Goal: Task Accomplishment & Management: Complete application form

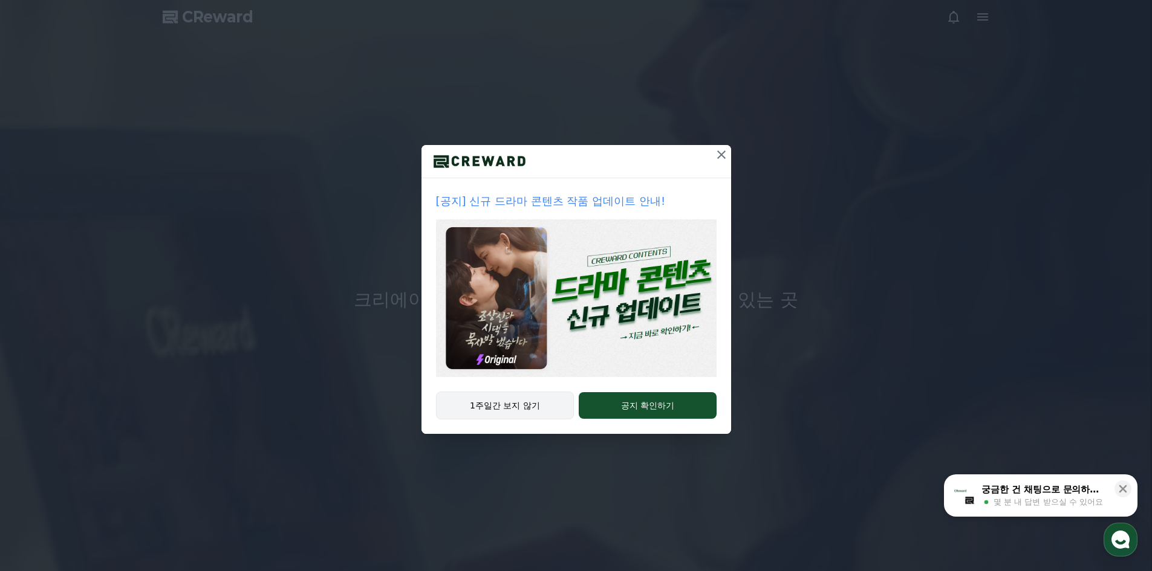
click at [525, 408] on button "1주일간 보지 않기" at bounding box center [505, 406] width 138 height 28
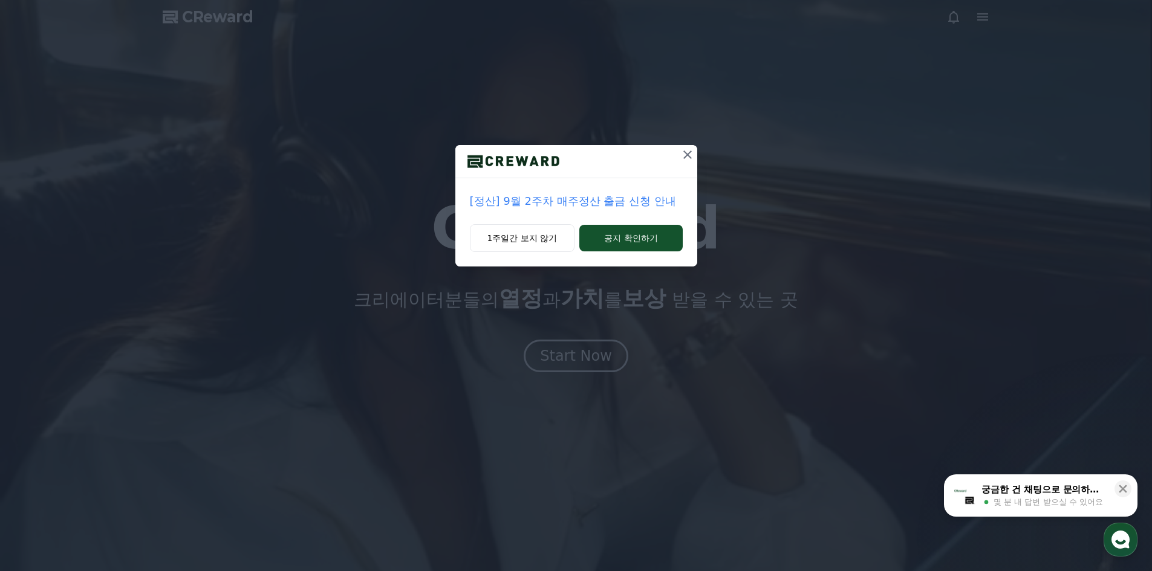
click at [691, 157] on icon at bounding box center [687, 155] width 15 height 15
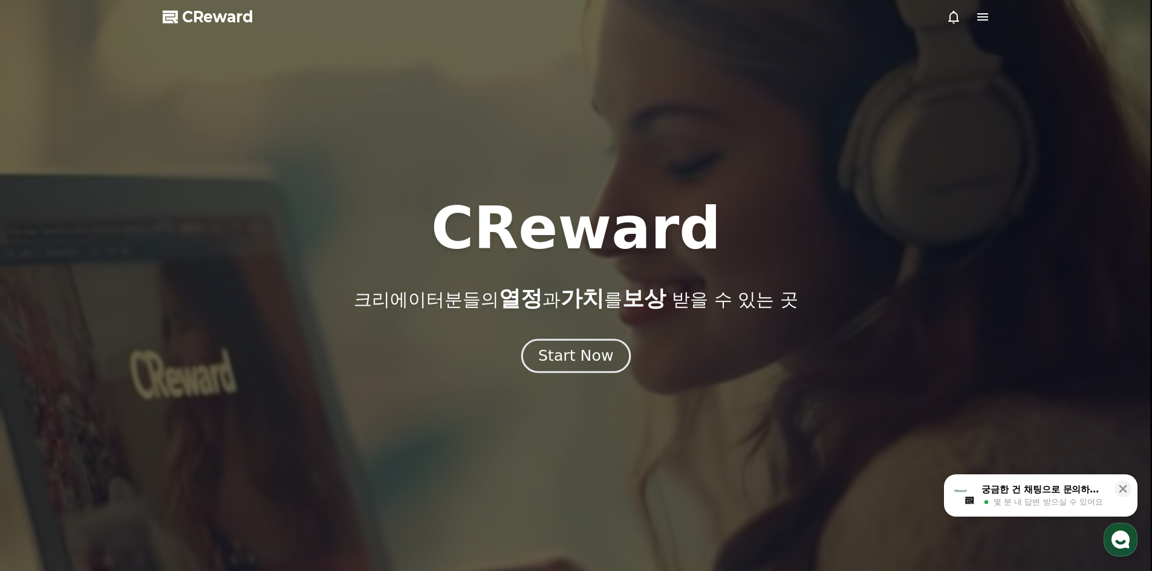
click at [590, 363] on div "Start Now" at bounding box center [575, 356] width 75 height 21
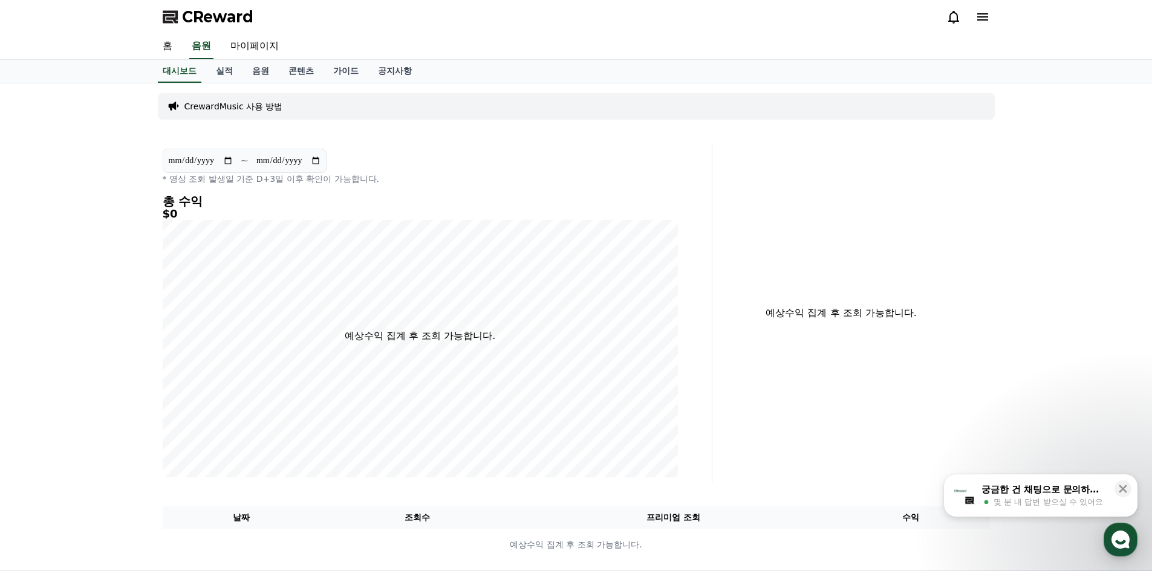
click at [988, 18] on icon at bounding box center [982, 17] width 15 height 15
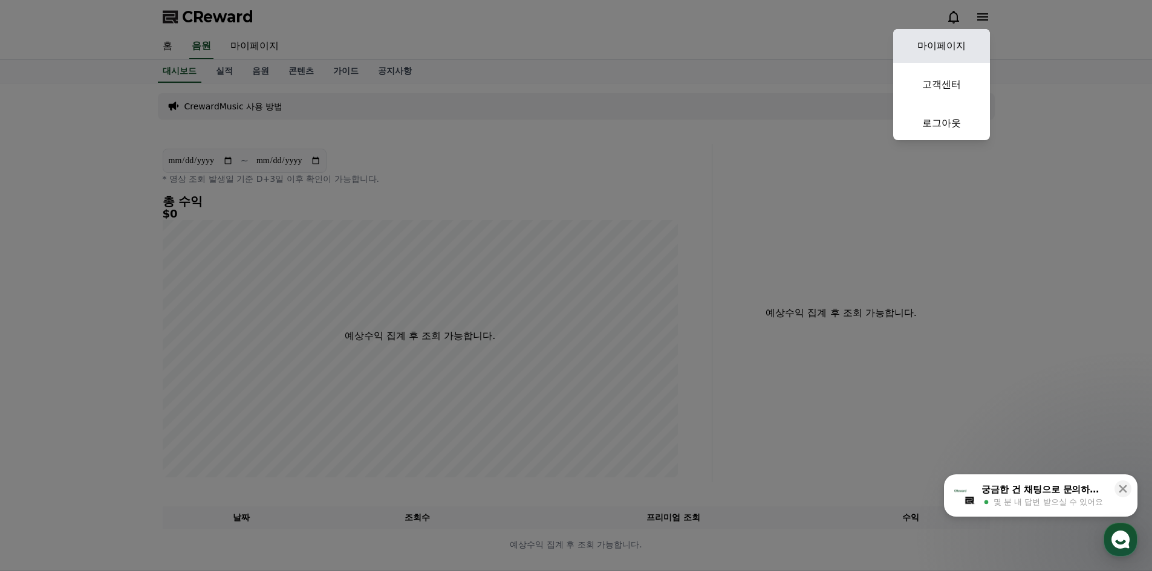
click at [970, 32] on link "마이페이지" at bounding box center [941, 46] width 97 height 34
select select "**********"
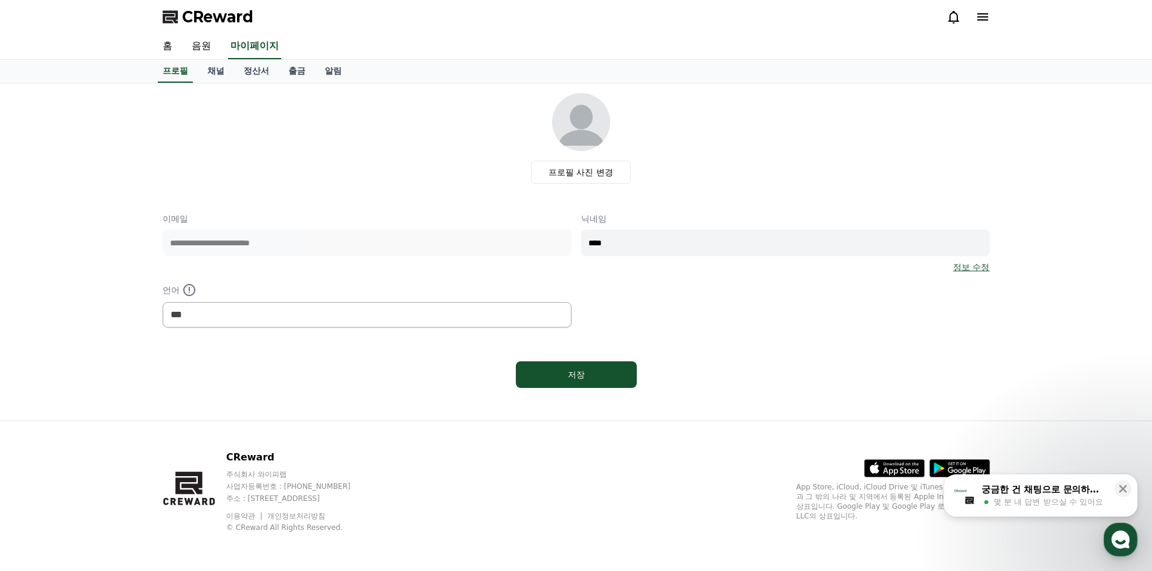
click at [403, 182] on div "프로필 사진 변경" at bounding box center [581, 138] width 818 height 91
click at [218, 73] on link "채널" at bounding box center [216, 71] width 36 height 23
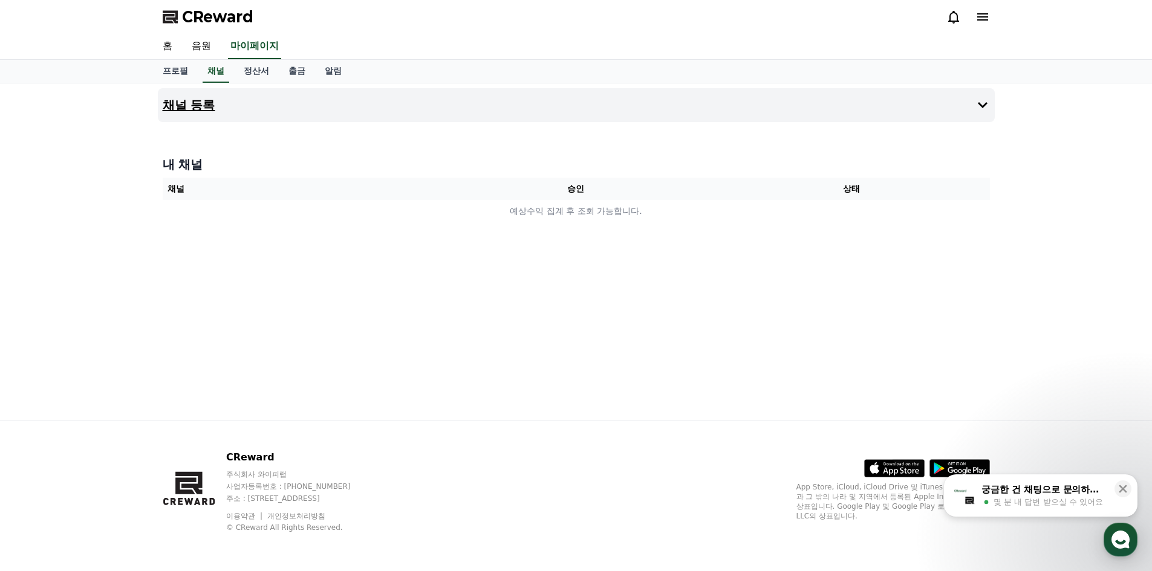
click at [223, 104] on button "채널 등록" at bounding box center [576, 105] width 837 height 34
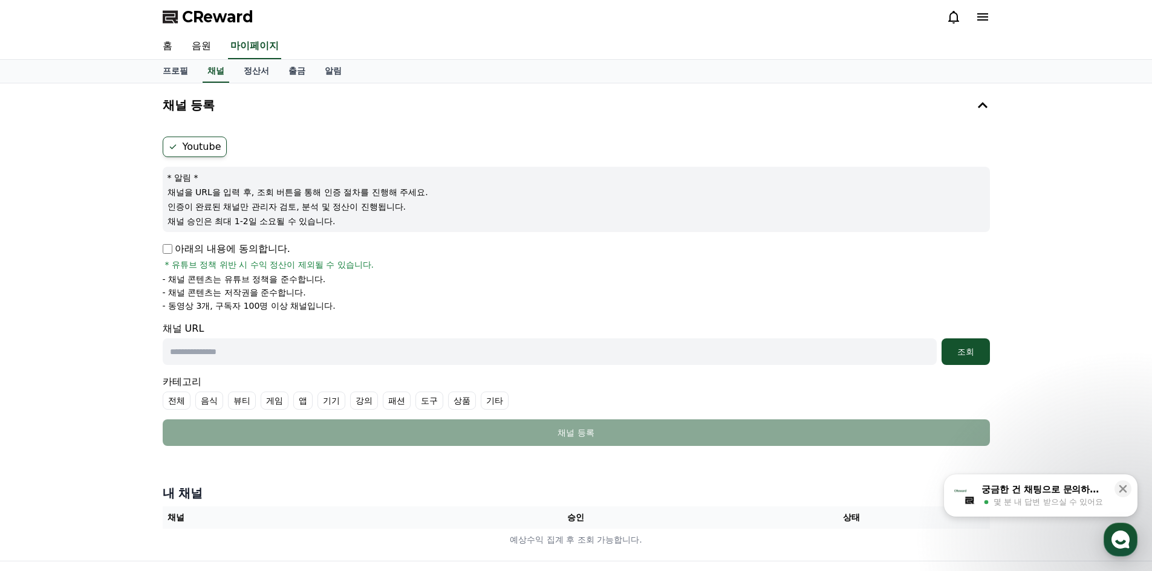
click at [241, 195] on p "채널을 URL을 입력 후, 조회 버튼을 통해 인증 절차를 진행해 주세요." at bounding box center [577, 192] width 818 height 12
click at [208, 149] on label "Youtube" at bounding box center [195, 147] width 64 height 21
click at [184, 145] on label "Youtube" at bounding box center [195, 147] width 64 height 21
drag, startPoint x: 210, startPoint y: 191, endPoint x: 276, endPoint y: 192, distance: 65.9
click at [273, 192] on p "채널을 URL을 입력 후, 조회 버튼을 통해 인증 절차를 진행해 주세요." at bounding box center [577, 192] width 818 height 12
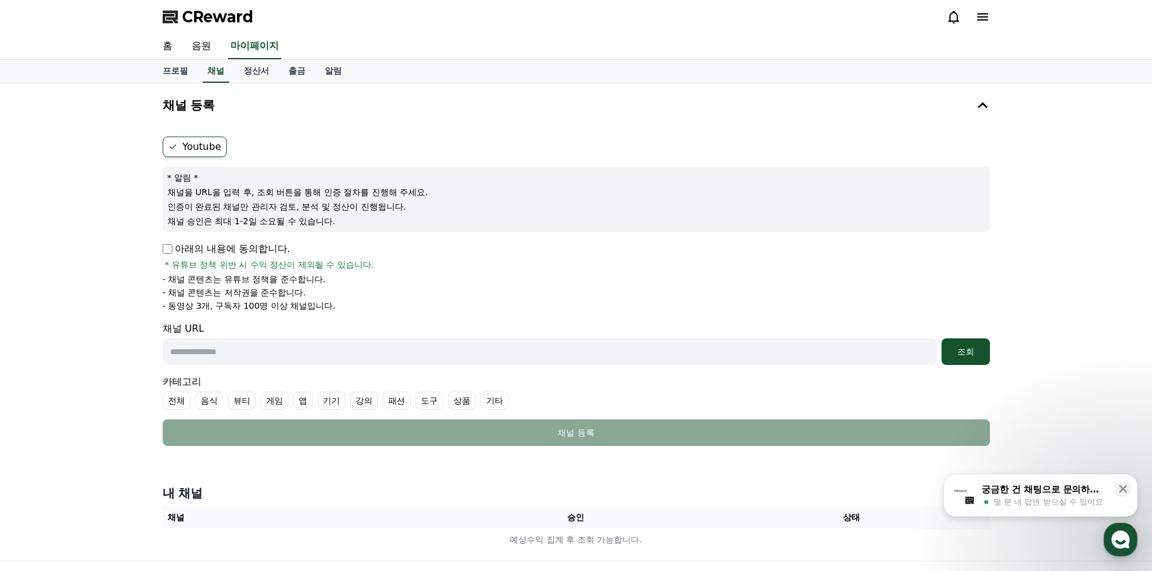
click at [289, 192] on p "채널을 URL을 입력 후, 조회 버튼을 통해 인증 절차를 진행해 주세요." at bounding box center [577, 192] width 818 height 12
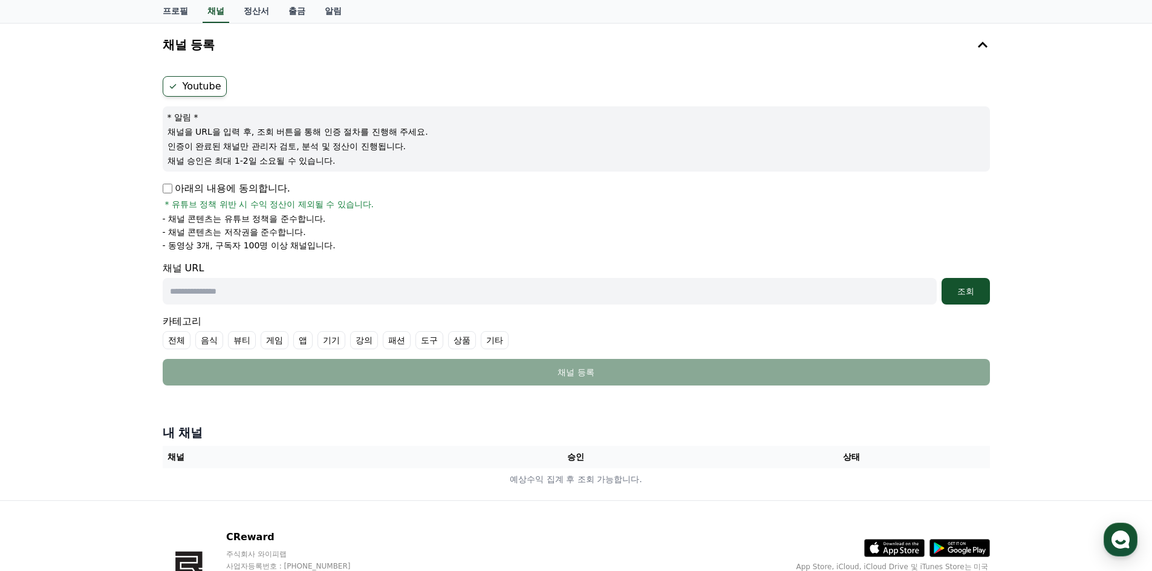
click at [195, 288] on input "text" at bounding box center [550, 291] width 774 height 27
click at [275, 298] on input "text" at bounding box center [550, 291] width 774 height 27
paste input "**********"
click at [285, 296] on input "**********" at bounding box center [550, 291] width 774 height 27
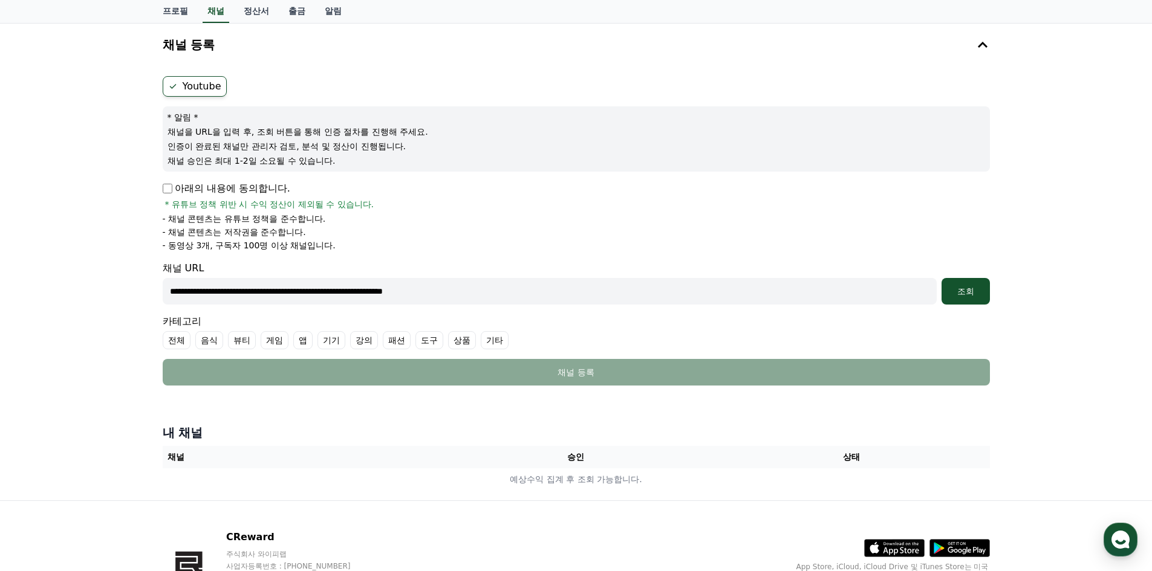
click at [285, 296] on input "**********" at bounding box center [550, 291] width 774 height 27
type input "**********"
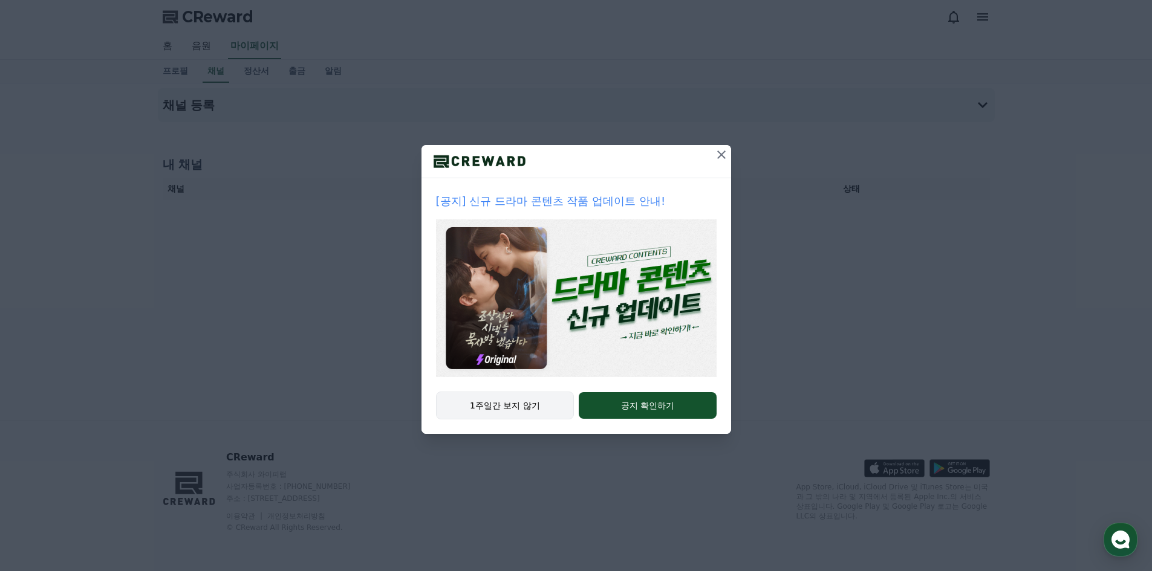
click at [525, 411] on button "1주일간 보지 않기" at bounding box center [505, 406] width 138 height 28
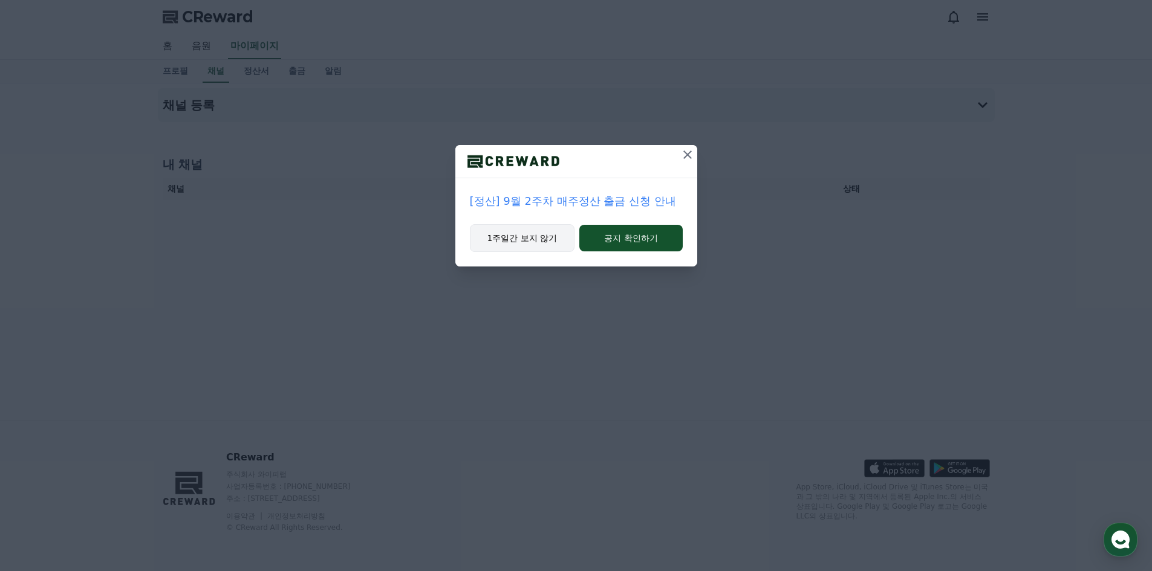
click at [544, 250] on button "1주일간 보지 않기" at bounding box center [522, 238] width 105 height 28
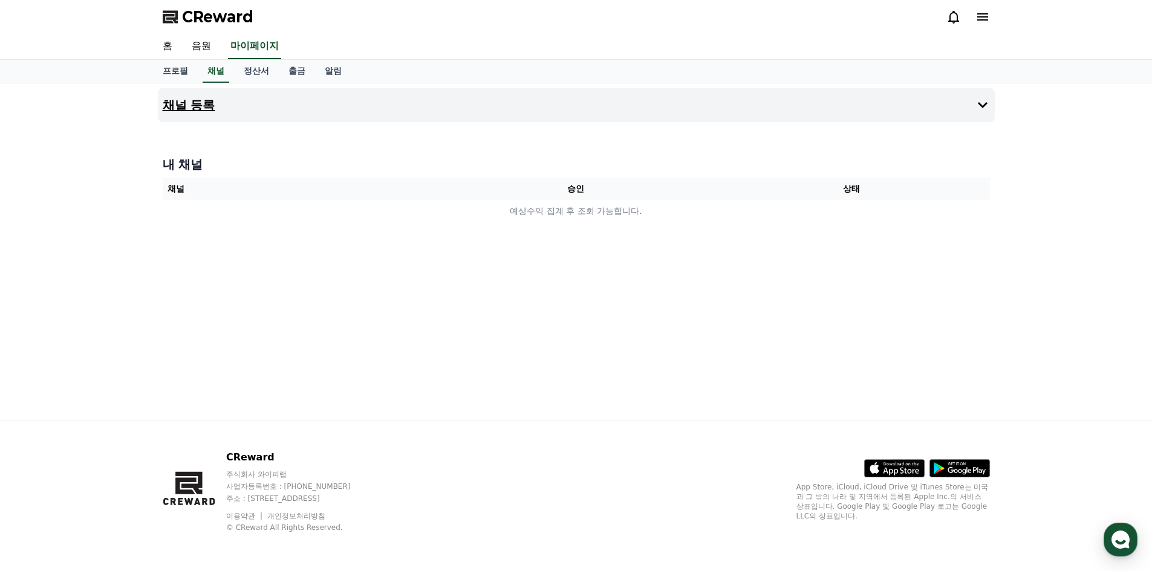
click at [210, 102] on h4 "채널 등록" at bounding box center [189, 105] width 53 height 13
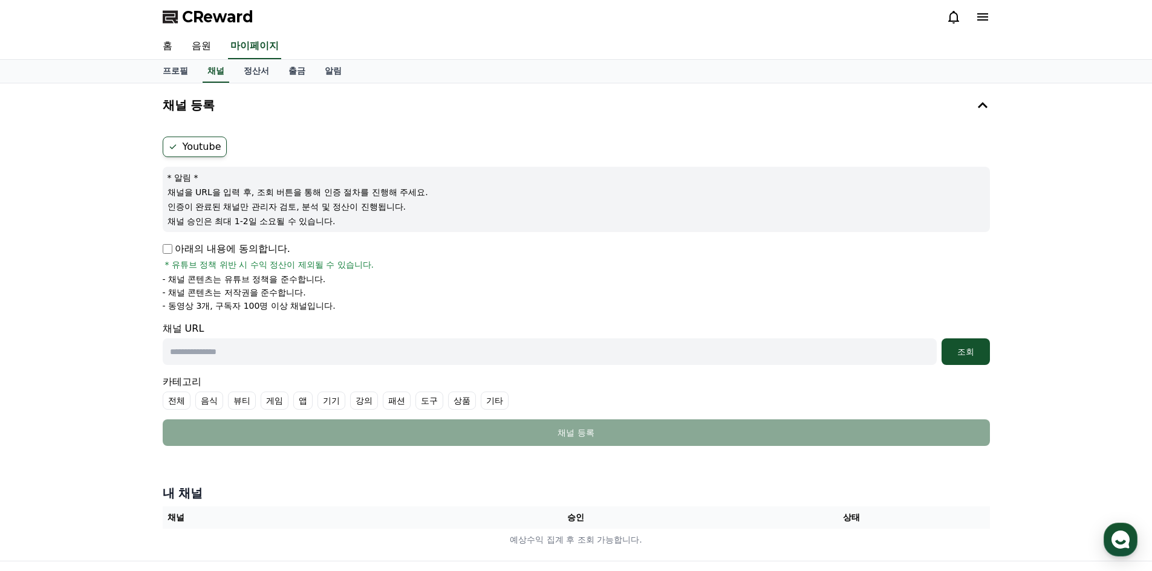
click at [227, 353] on input "text" at bounding box center [550, 352] width 774 height 27
paste input "**********"
type input "**********"
click at [64, 278] on div "**********" at bounding box center [576, 322] width 1152 height 478
click at [195, 249] on p "아래의 내용에 동의합니다." at bounding box center [227, 249] width 128 height 15
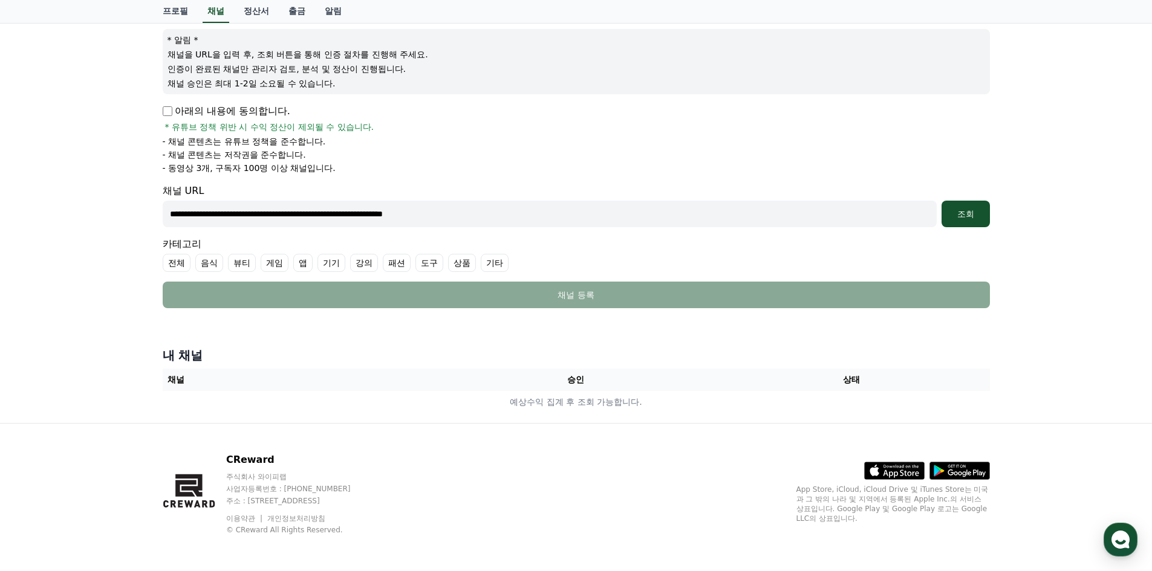
scroll to position [140, 0]
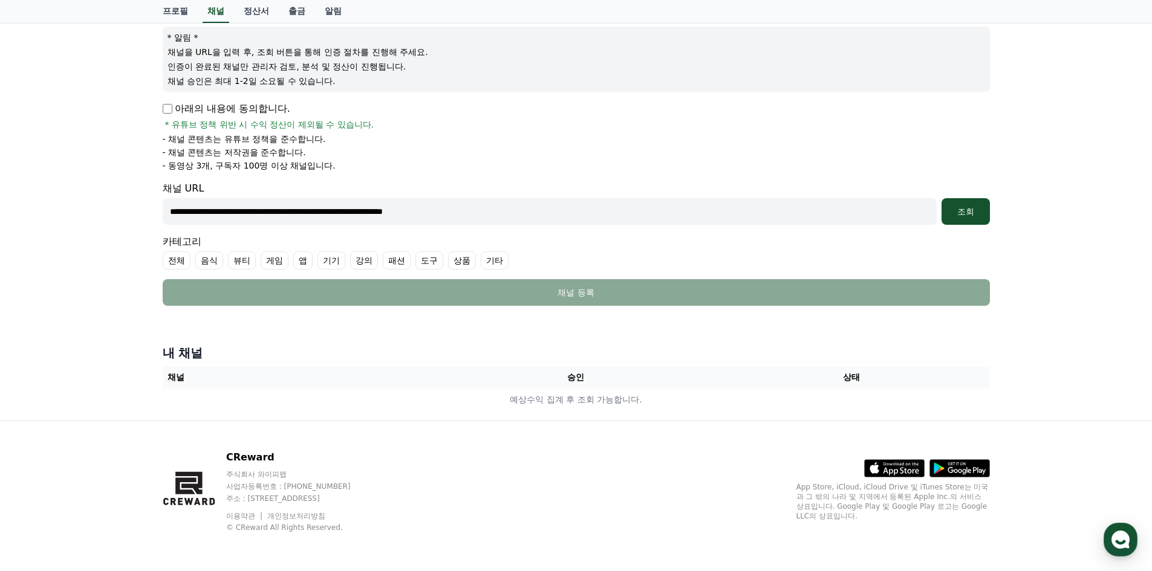
click at [177, 262] on label "전체" at bounding box center [177, 261] width 28 height 18
click at [192, 265] on label "전체" at bounding box center [184, 261] width 42 height 18
click at [490, 255] on label "기타" at bounding box center [495, 261] width 28 height 18
click at [938, 211] on div "**********" at bounding box center [576, 211] width 827 height 27
click at [972, 206] on div "조회" at bounding box center [965, 212] width 39 height 12
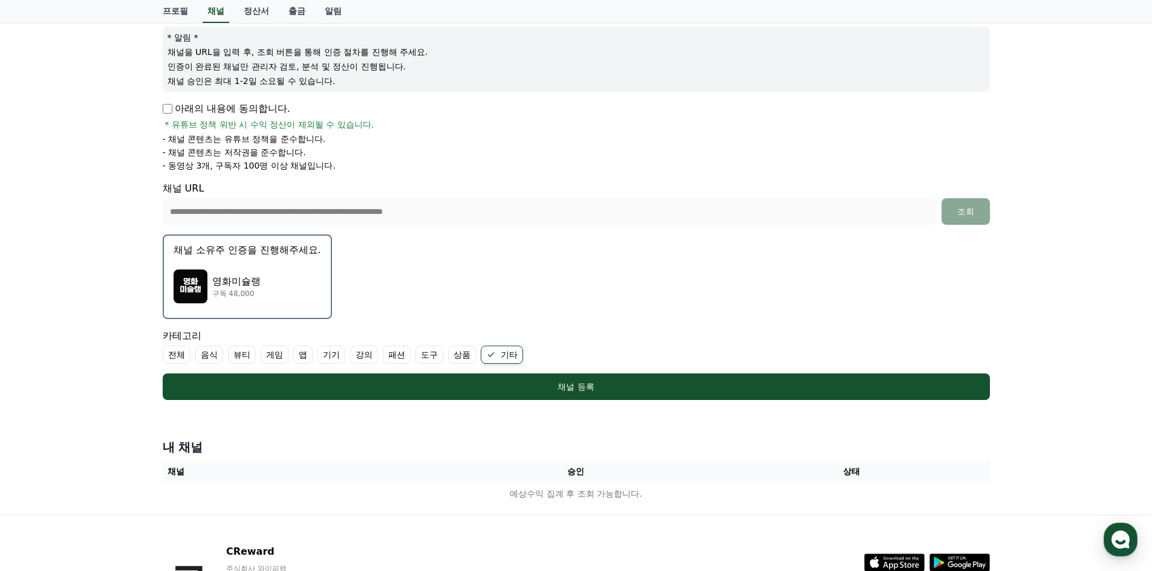
click at [290, 261] on button "채널 소유주 인증을 진행해주세요. 영화미슐랭 구독 48,000" at bounding box center [247, 277] width 169 height 85
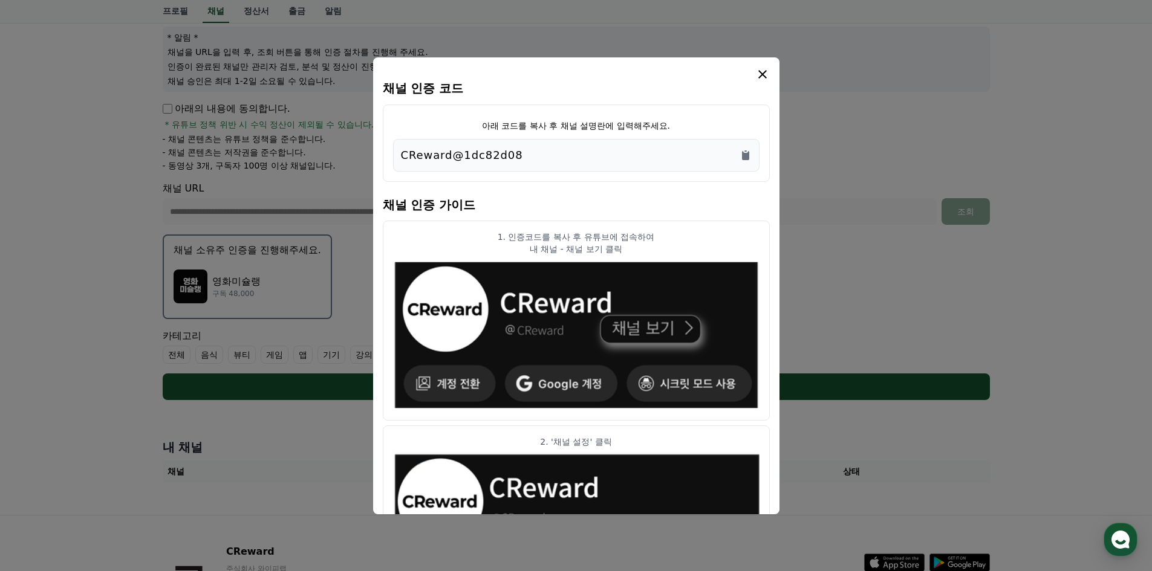
click at [571, 155] on div "CReward@1dc82d08" at bounding box center [576, 155] width 351 height 17
click at [744, 157] on icon "Copy to clipboard" at bounding box center [745, 155] width 7 height 9
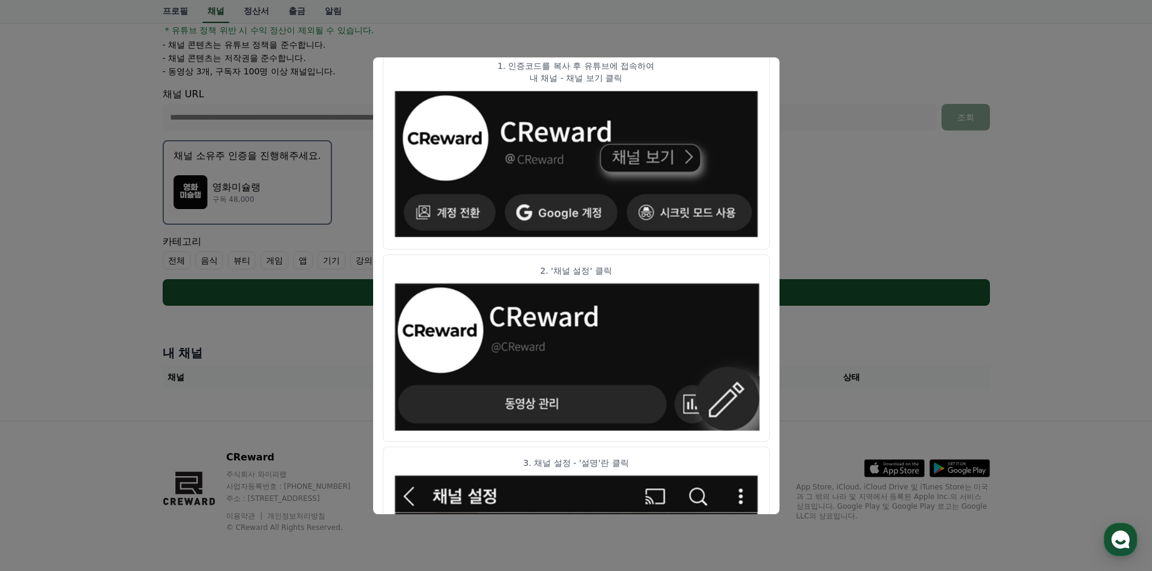
scroll to position [0, 0]
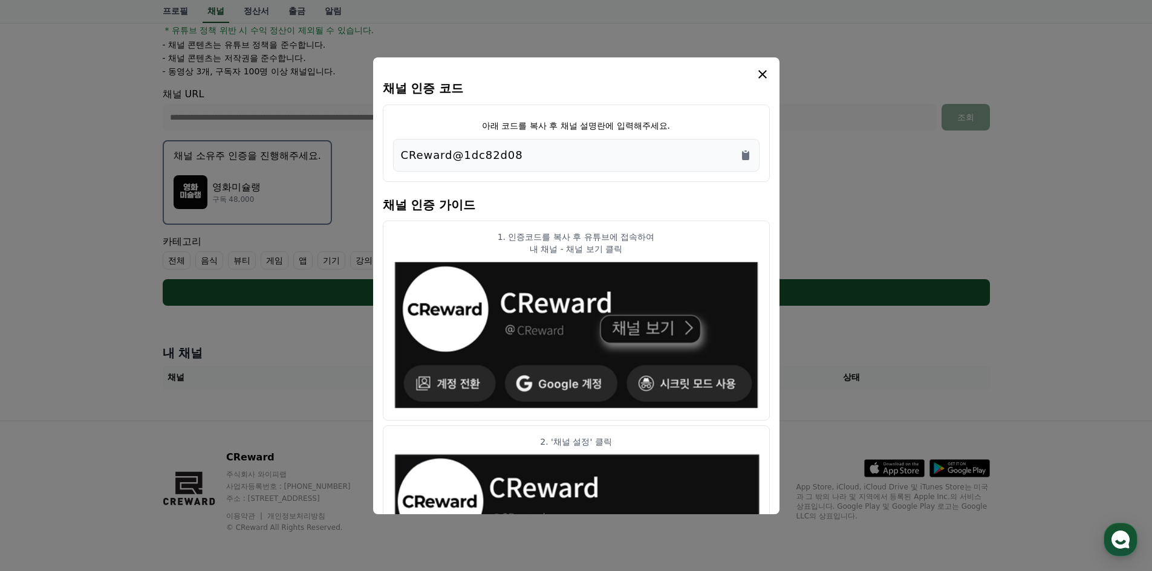
click at [763, 71] on icon "modal" at bounding box center [762, 74] width 15 height 15
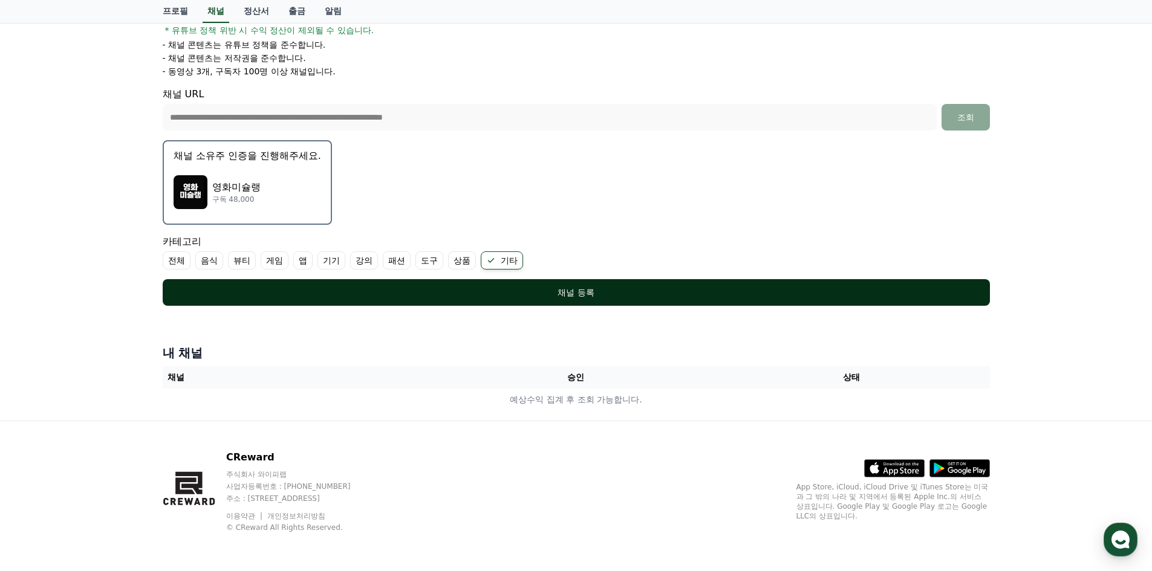
click at [648, 299] on button "채널 등록" at bounding box center [576, 292] width 827 height 27
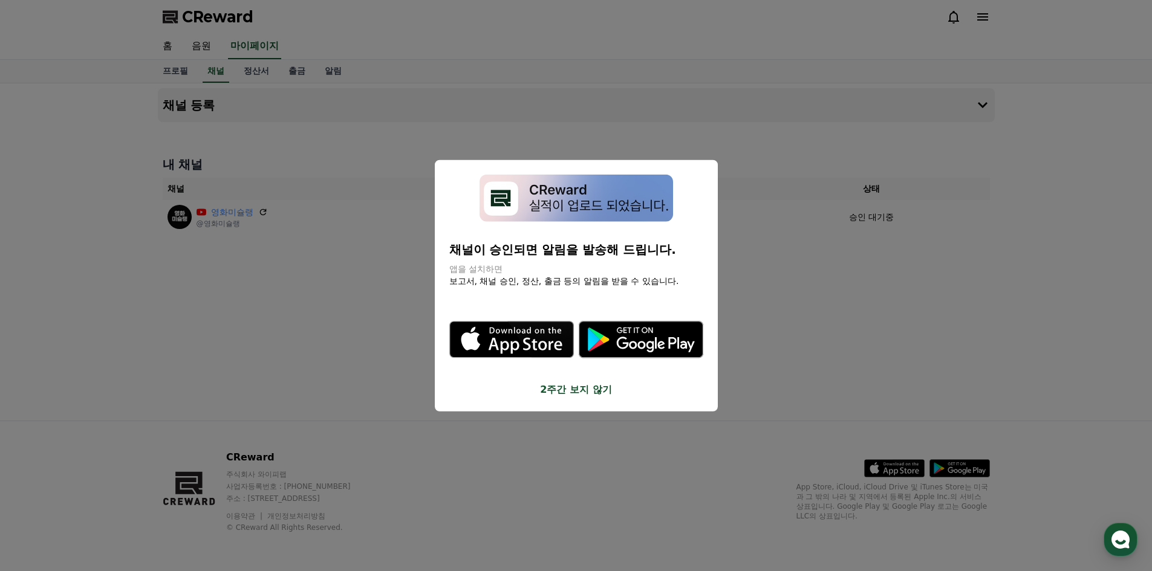
click at [789, 371] on button "close modal" at bounding box center [576, 285] width 1152 height 571
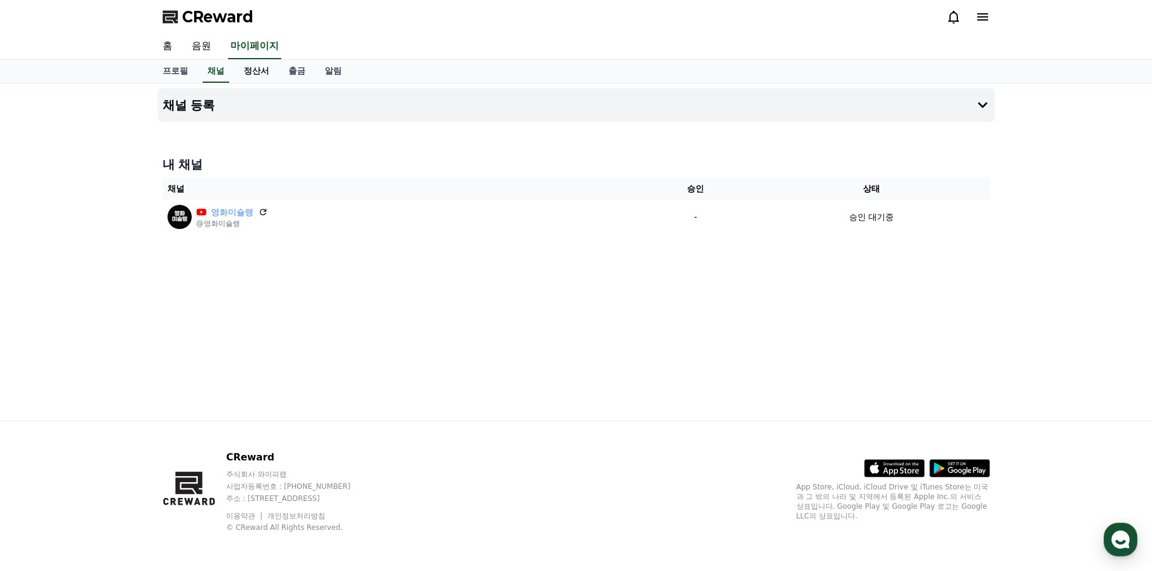
click at [265, 71] on link "정산서" at bounding box center [256, 71] width 45 height 23
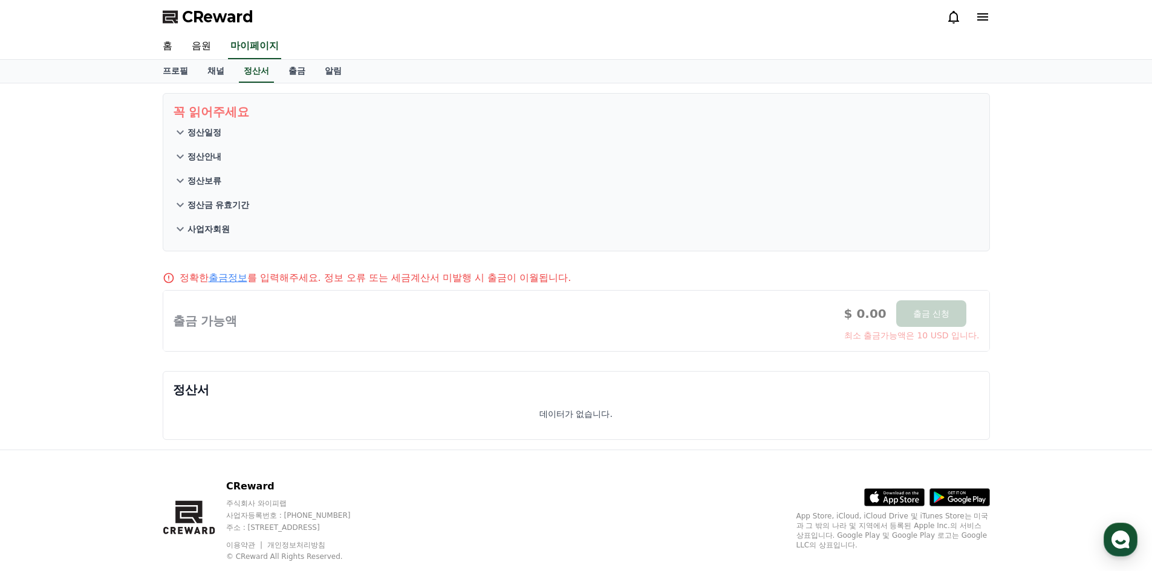
click at [215, 161] on p "정산안내" at bounding box center [204, 157] width 34 height 12
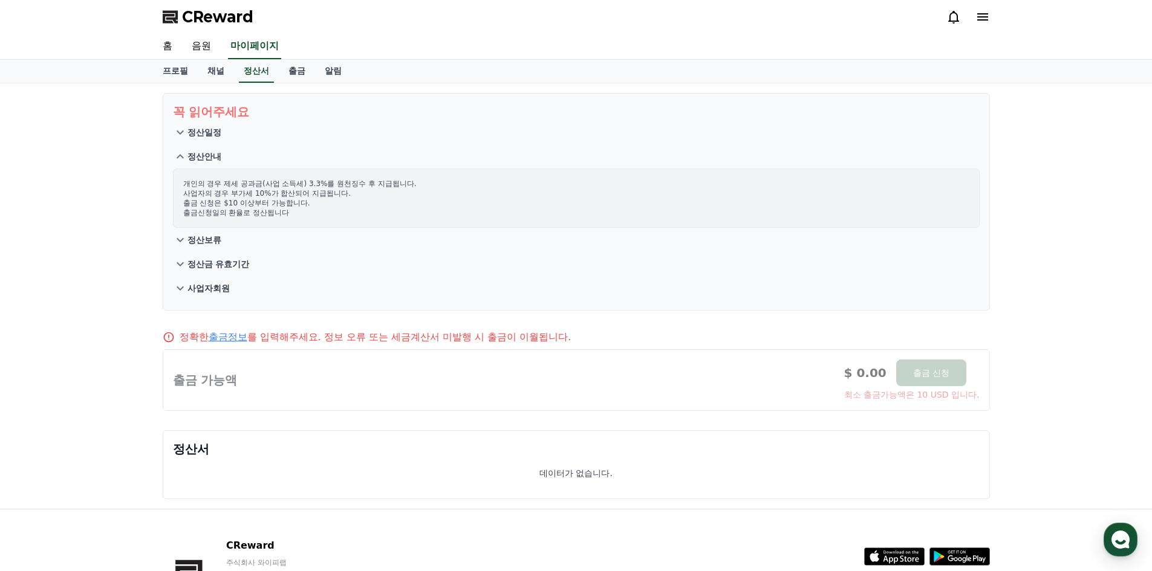
click at [213, 131] on p "정산일정" at bounding box center [204, 132] width 34 height 12
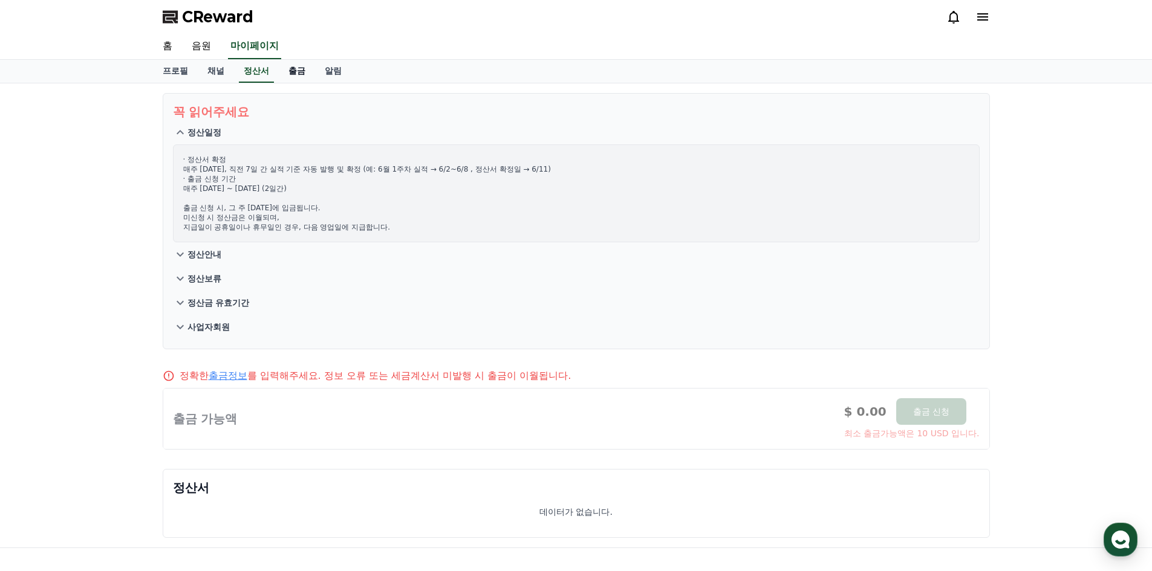
click at [302, 76] on link "출금" at bounding box center [297, 71] width 36 height 23
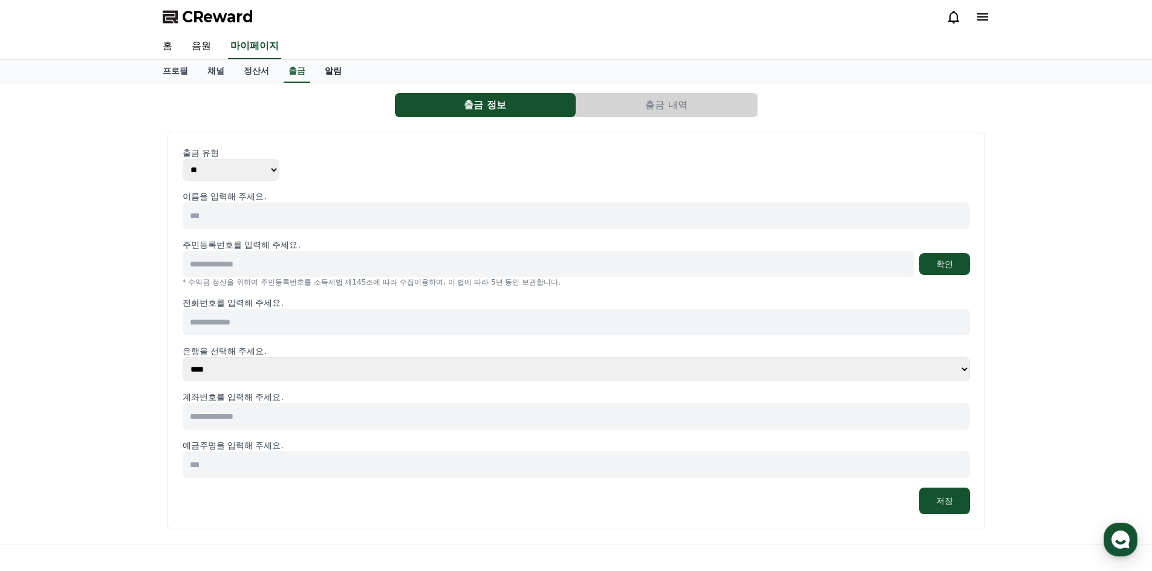
click at [330, 71] on link "알림" at bounding box center [333, 71] width 36 height 23
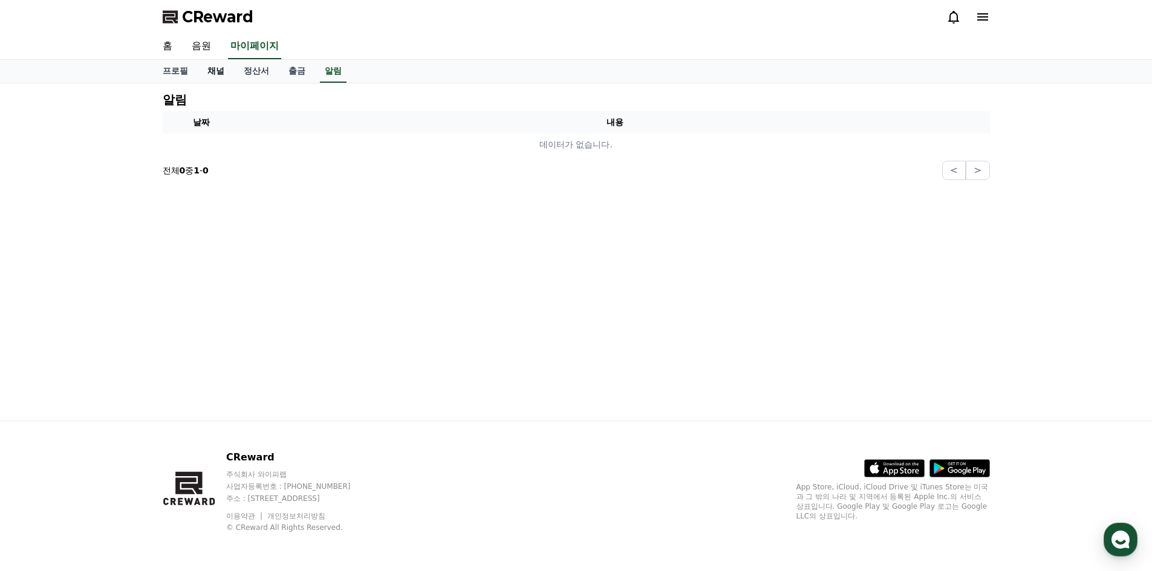
click at [224, 71] on link "채널" at bounding box center [216, 71] width 36 height 23
